Goal: Task Accomplishment & Management: Manage account settings

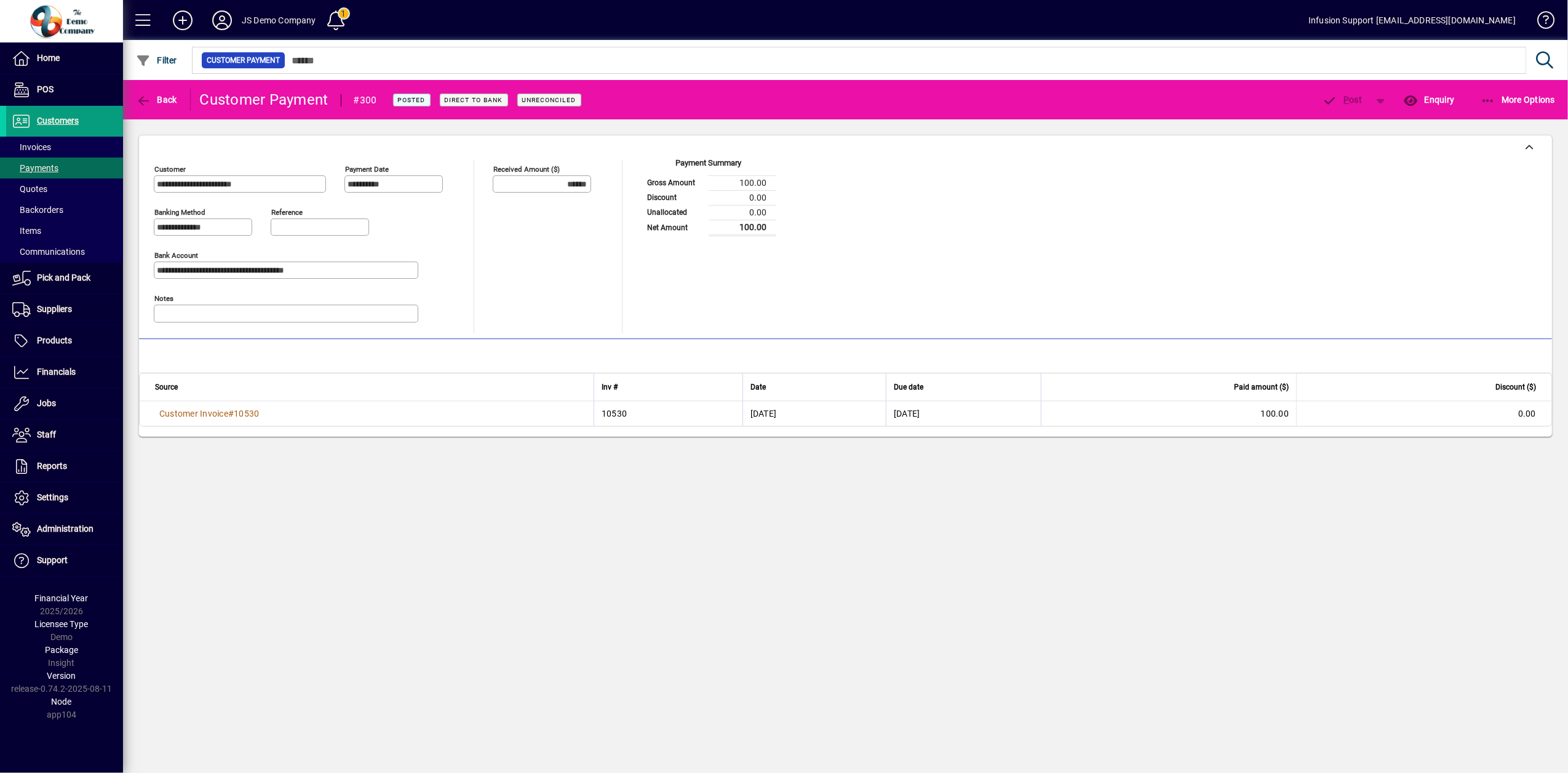
click at [214, 21] on icon at bounding box center [221, 20] width 24 height 19
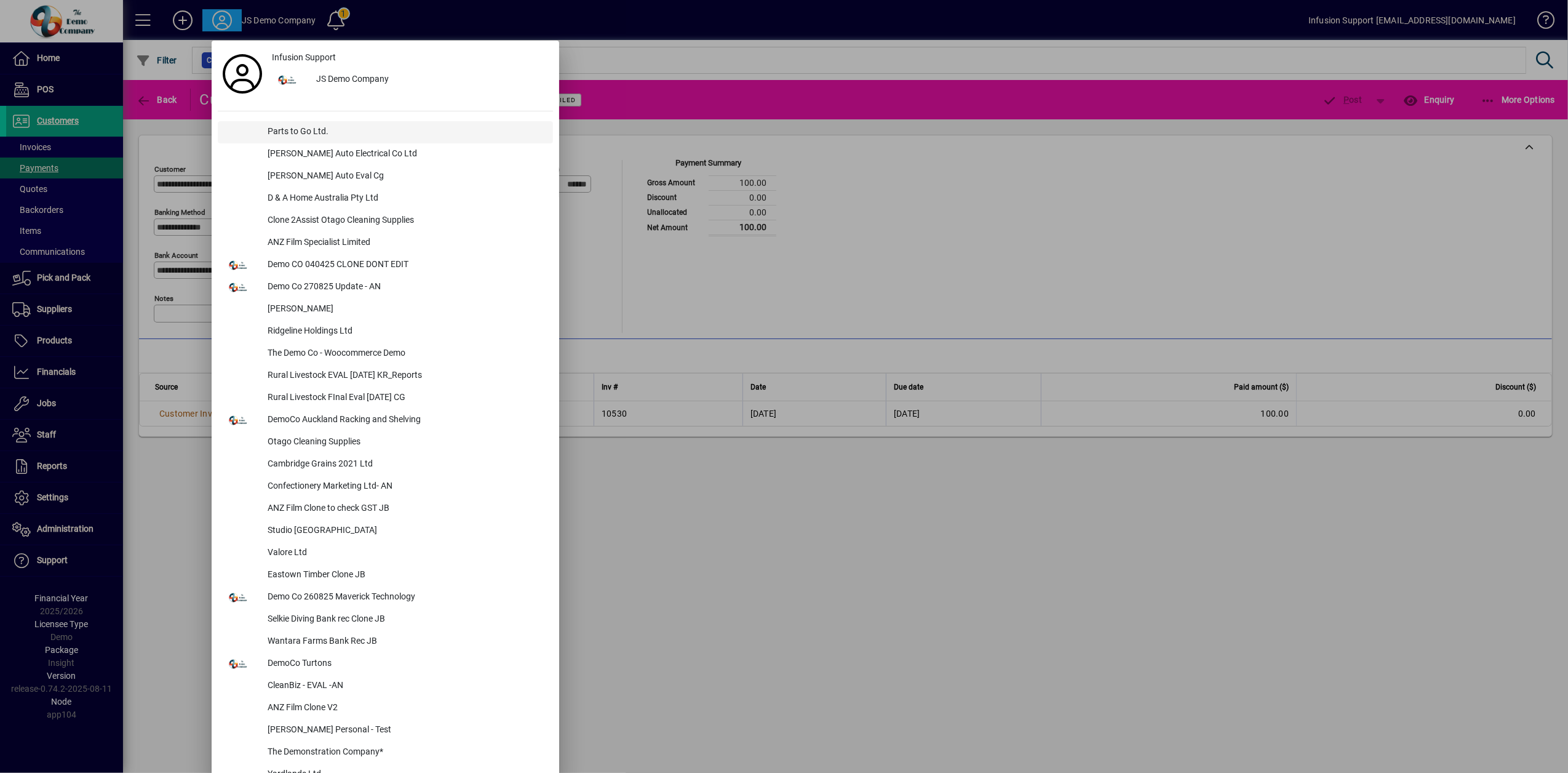
click at [308, 138] on div "Parts to Go Ltd." at bounding box center [406, 133] width 296 height 22
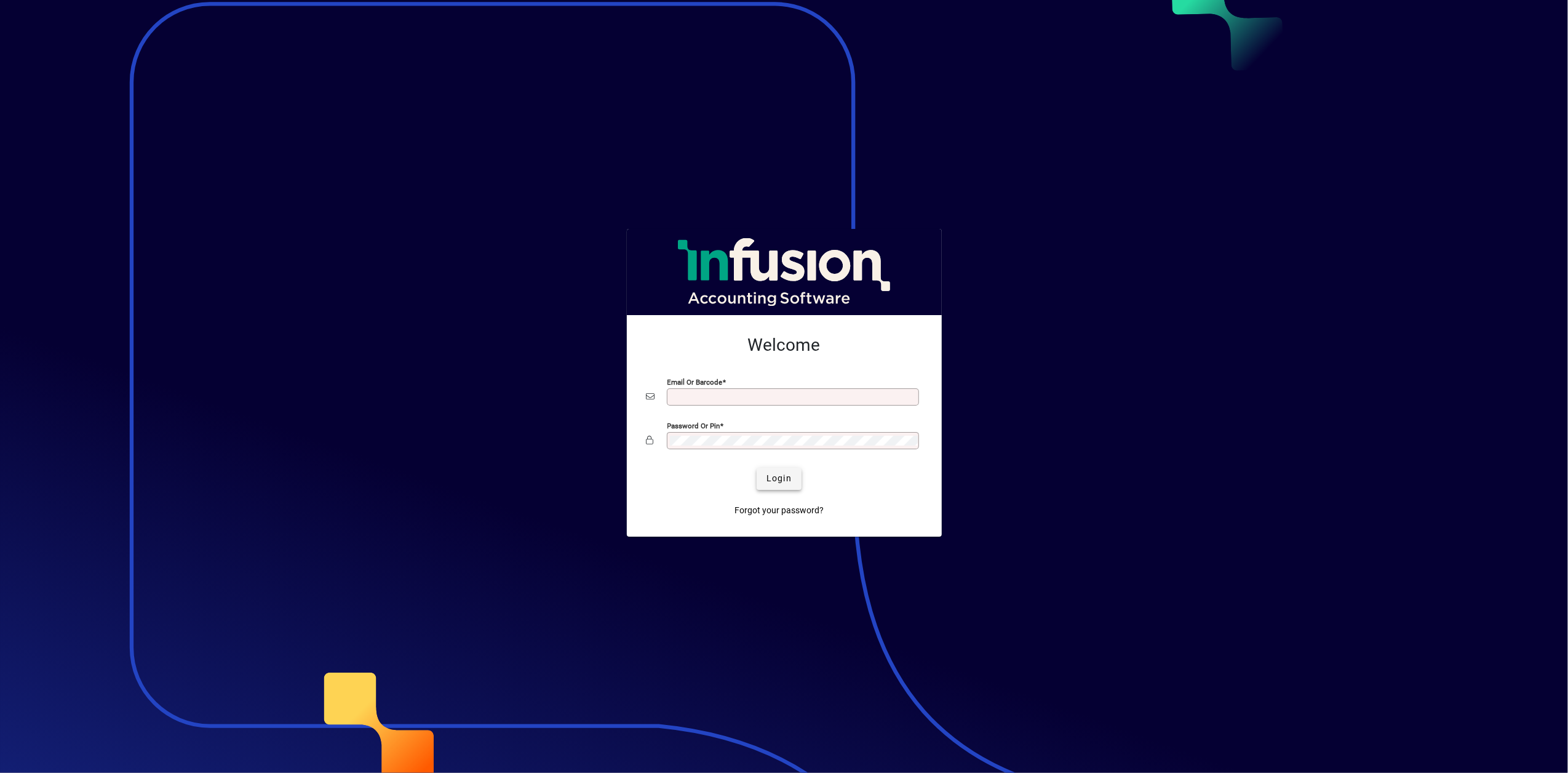
type input "**********"
click at [769, 477] on span "Login" at bounding box center [779, 478] width 25 height 13
